Goal: Obtain resource: Download file/media

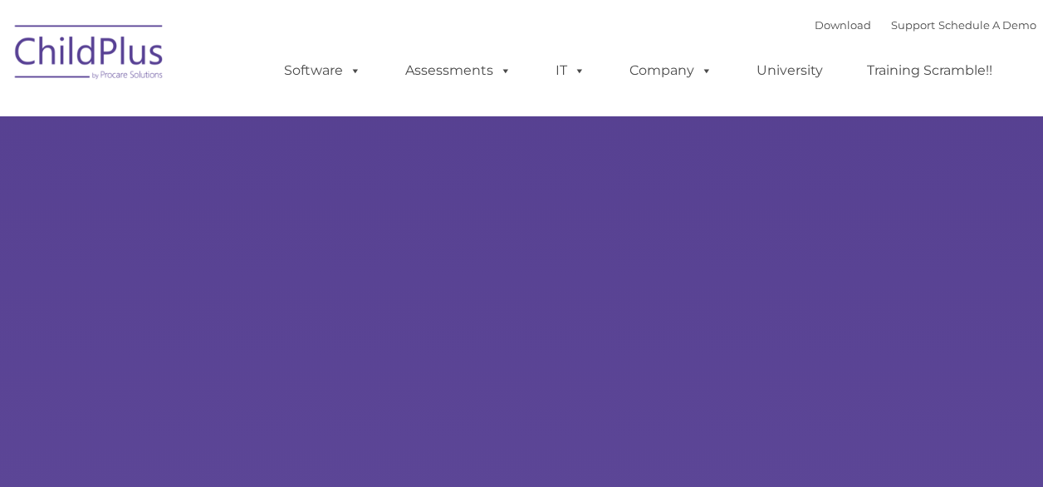
select select "MEDIUM"
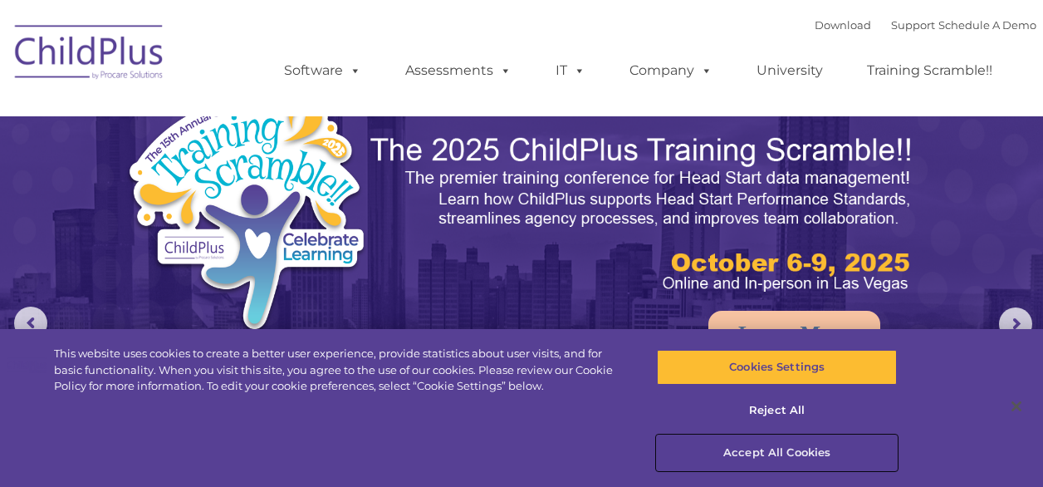
click at [781, 444] on button "Accept All Cookies" at bounding box center [777, 452] width 240 height 35
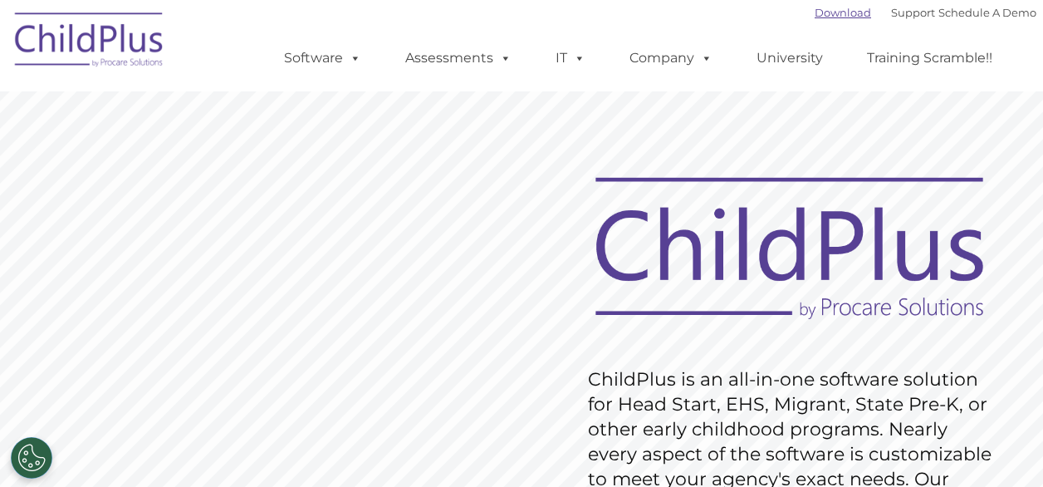
click at [827, 14] on link "Download" at bounding box center [843, 12] width 56 height 13
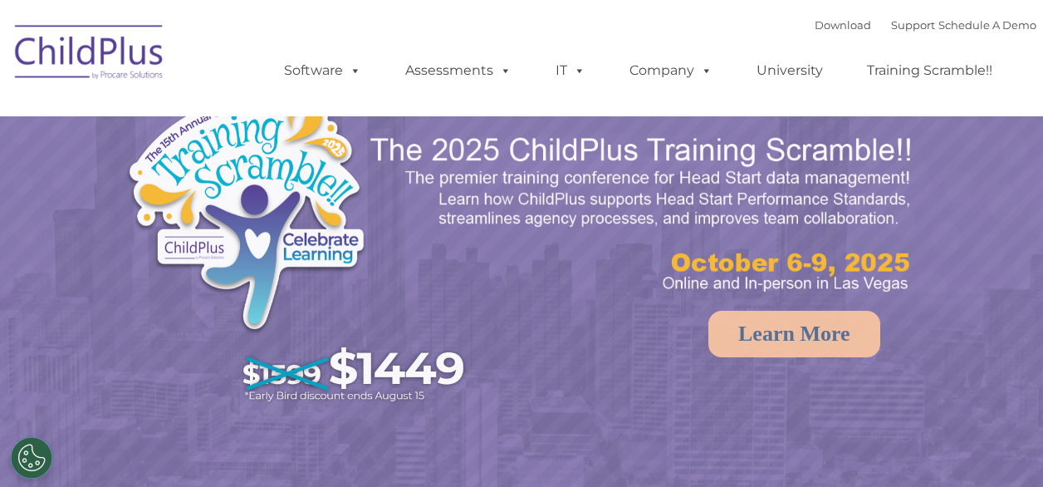
select select "MEDIUM"
